Goal: Find specific page/section: Find specific page/section

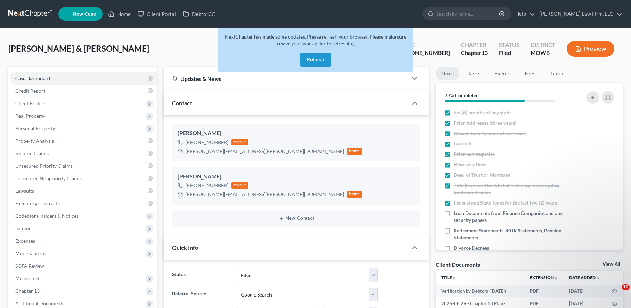
select select "3"
select select "4"
select select "0"
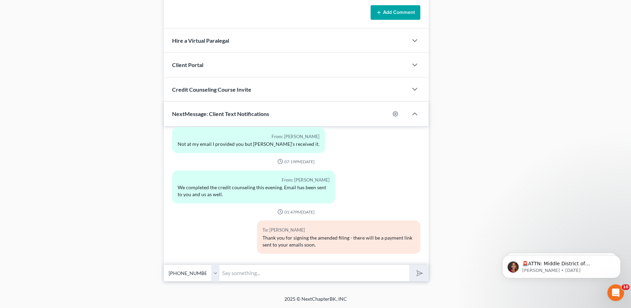
scroll to position [72, 0]
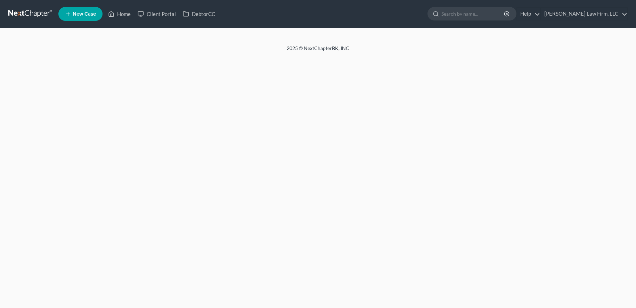
select select "4"
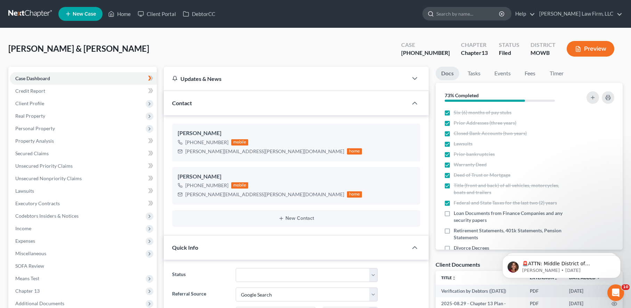
click at [490, 15] on input "search" at bounding box center [468, 13] width 64 height 13
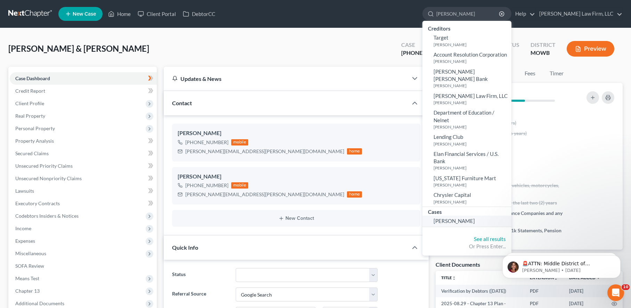
type input "williams, Paige"
click at [475, 218] on span "Williams, Paige" at bounding box center [453, 221] width 41 height 6
select select "4"
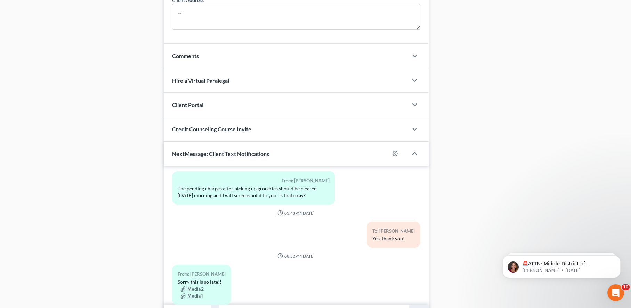
scroll to position [565, 0]
